Goal: Register for event/course

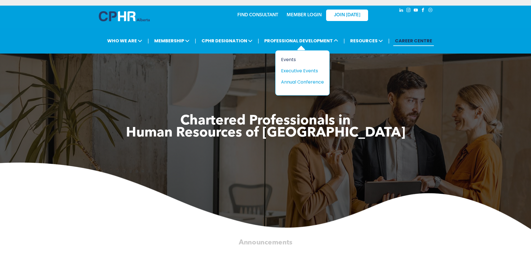
click at [293, 59] on div "Events" at bounding box center [300, 59] width 39 height 7
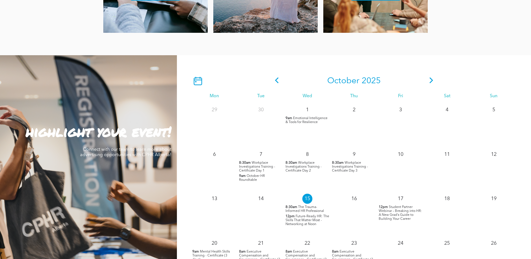
scroll to position [448, 0]
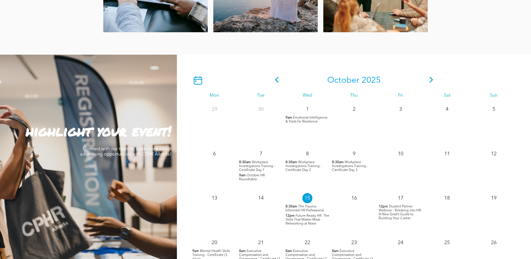
click at [199, 79] on icon at bounding box center [198, 80] width 8 height 8
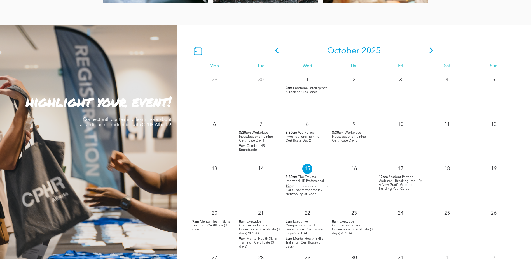
scroll to position [532, 0]
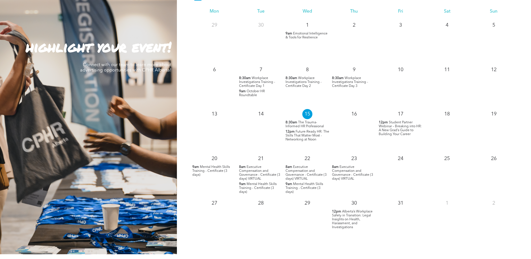
click at [299, 137] on span "Future-Ready HR: The Skills That Matter Most - Networking at Noon" at bounding box center [308, 135] width 44 height 11
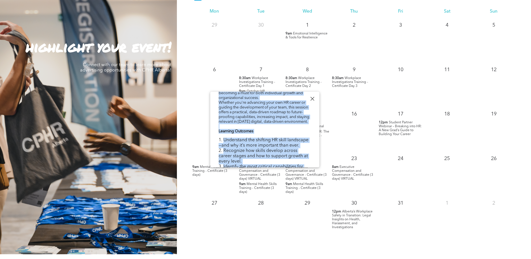
scroll to position [162, 0]
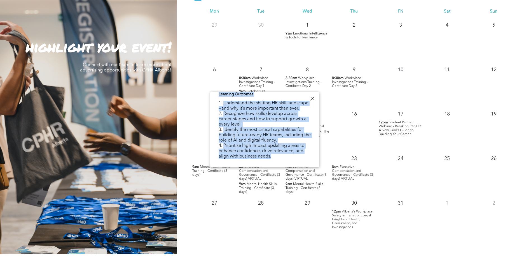
drag, startPoint x: 220, startPoint y: 128, endPoint x: 275, endPoint y: 158, distance: 63.3
click at [275, 158] on div "The world of HR is evolving faster than ever—and so are the skills required to …" at bounding box center [265, 89] width 92 height 253
copy div "The world of HR is evolving faster than ever—and so are the skills required to …"
